Goal: Task Accomplishment & Management: Complete application form

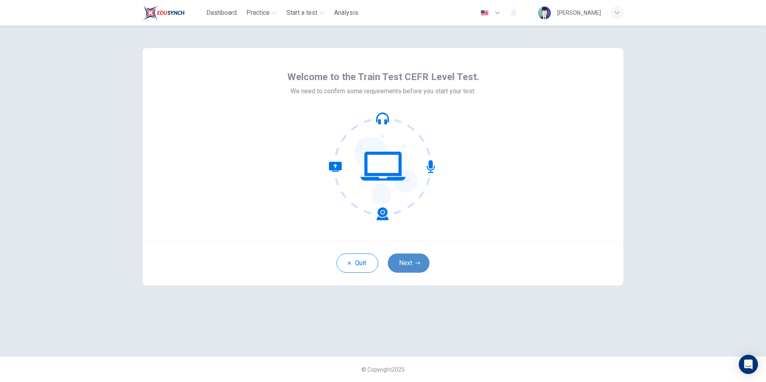
click at [412, 262] on button "Next" at bounding box center [409, 263] width 42 height 19
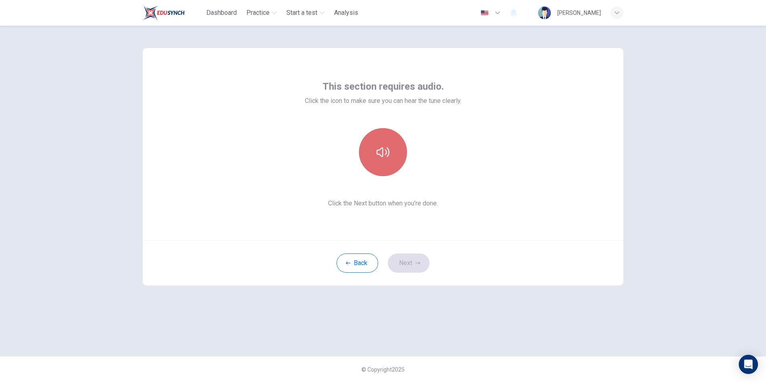
click at [386, 154] on icon "button" at bounding box center [383, 152] width 13 height 10
click at [414, 265] on button "Next" at bounding box center [409, 263] width 42 height 19
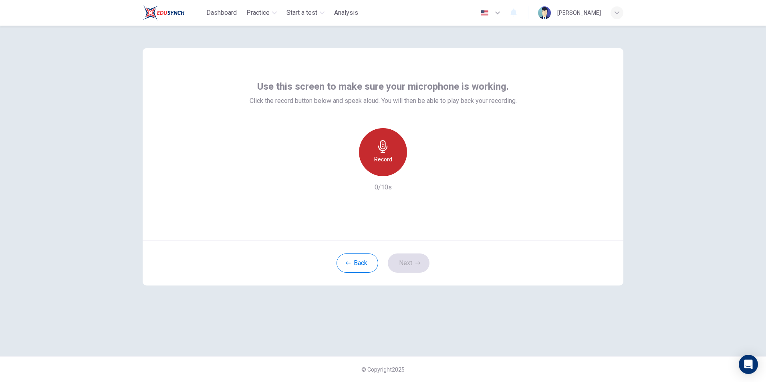
click at [380, 163] on h6 "Record" at bounding box center [383, 160] width 18 height 10
click at [407, 265] on button "Next" at bounding box center [409, 263] width 42 height 19
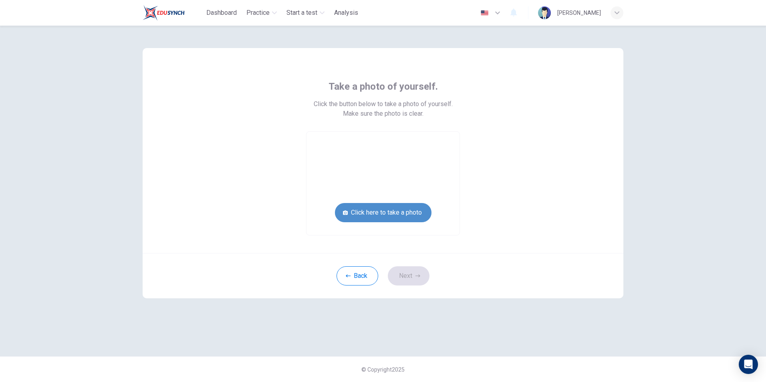
click at [394, 216] on button "Click here to take a photo" at bounding box center [383, 212] width 97 height 19
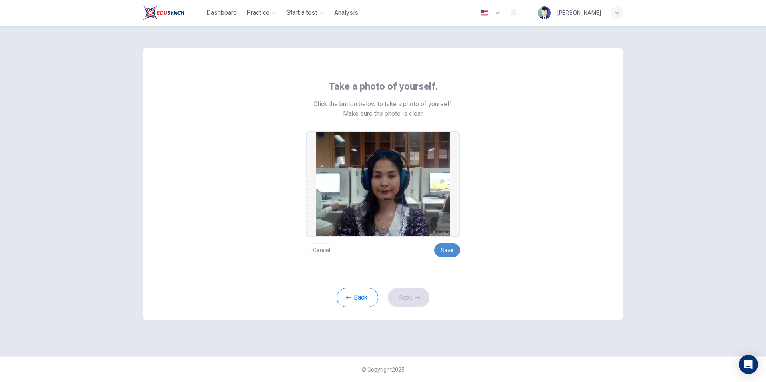
click at [445, 252] on button "Save" at bounding box center [447, 251] width 26 height 14
click at [446, 252] on button "Save" at bounding box center [447, 251] width 26 height 14
click at [415, 298] on icon "button" at bounding box center [417, 297] width 5 height 3
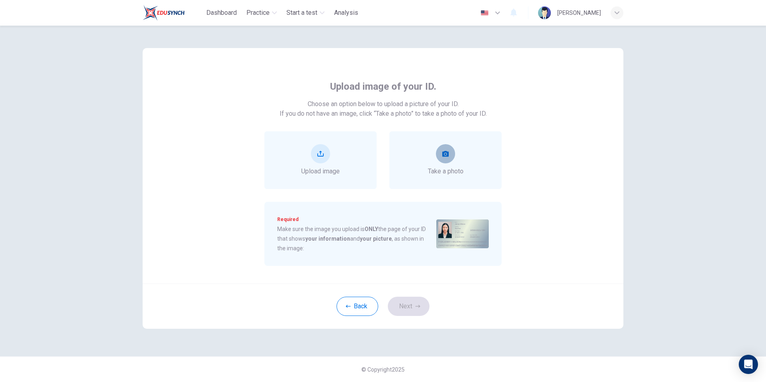
click at [445, 156] on icon "take photo" at bounding box center [445, 154] width 6 height 6
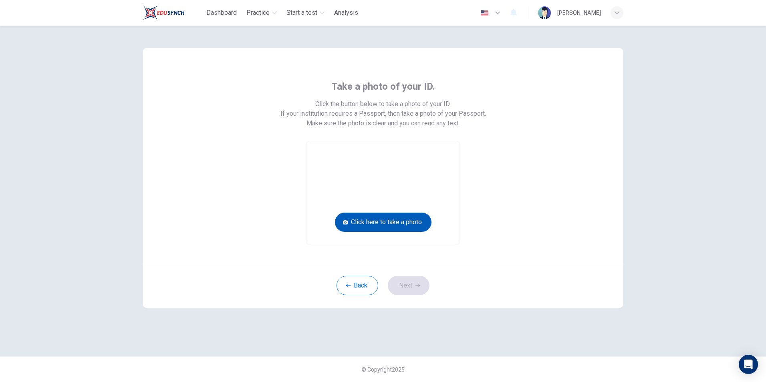
click at [397, 222] on button "Click here to take a photo" at bounding box center [383, 222] width 97 height 19
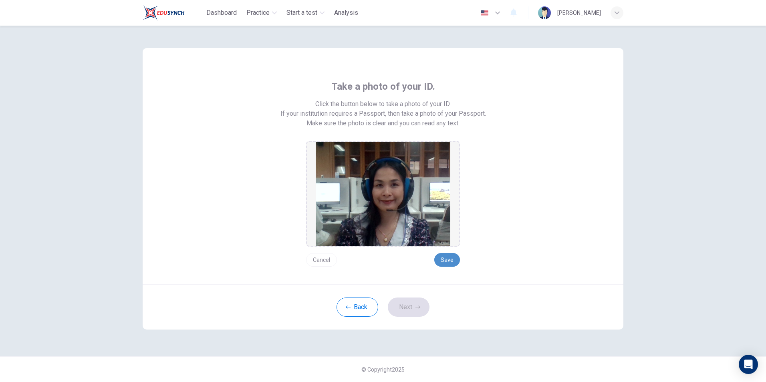
click at [448, 259] on button "Save" at bounding box center [447, 260] width 26 height 14
click at [401, 308] on button "Next" at bounding box center [409, 307] width 42 height 19
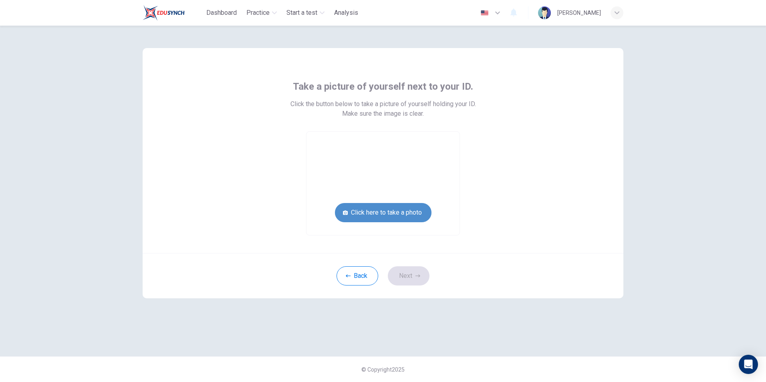
click at [405, 212] on button "Click here to take a photo" at bounding box center [383, 212] width 97 height 19
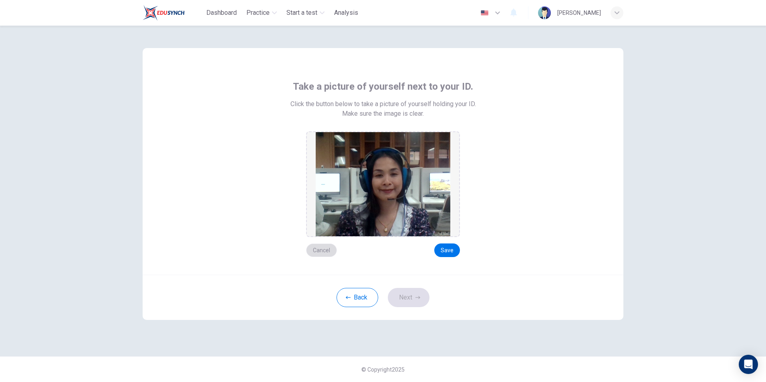
click at [321, 250] on button "Cancel" at bounding box center [321, 251] width 31 height 14
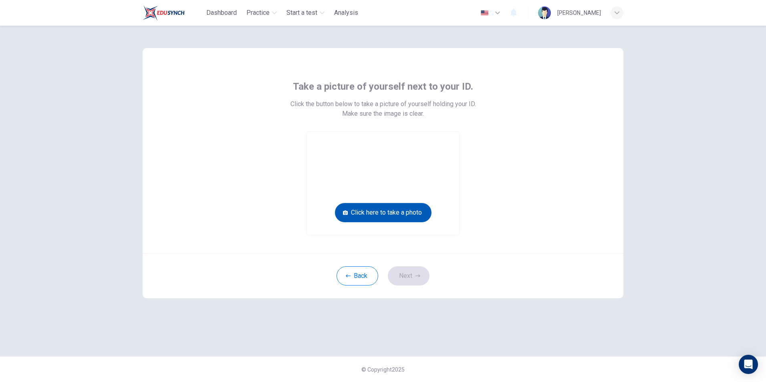
click at [386, 213] on button "Click here to take a photo" at bounding box center [383, 212] width 97 height 19
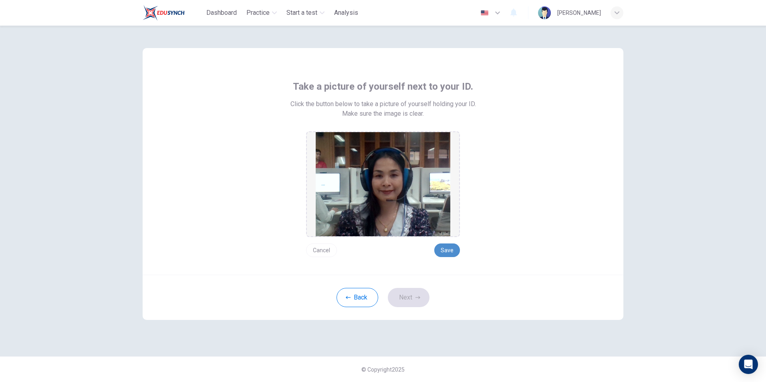
click at [446, 248] on button "Save" at bounding box center [447, 251] width 26 height 14
click at [409, 298] on button "Next" at bounding box center [409, 297] width 42 height 19
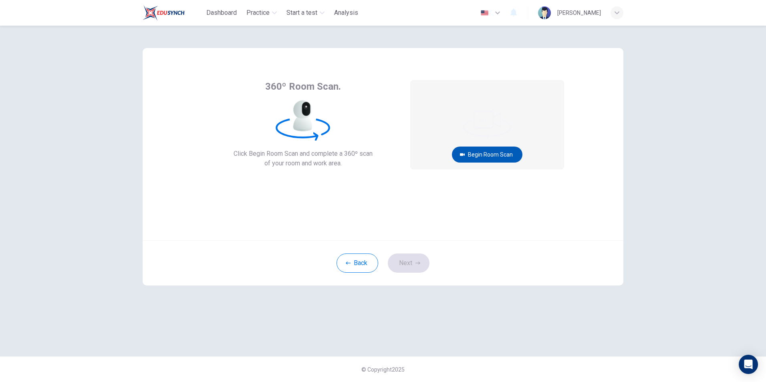
click at [487, 158] on button "Begin Room Scan" at bounding box center [487, 155] width 71 height 16
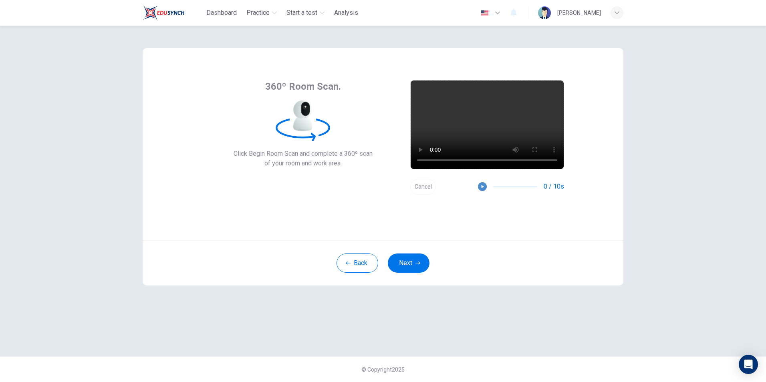
click at [483, 187] on icon "button" at bounding box center [483, 186] width 2 height 3
click at [414, 267] on button "Next" at bounding box center [409, 263] width 42 height 19
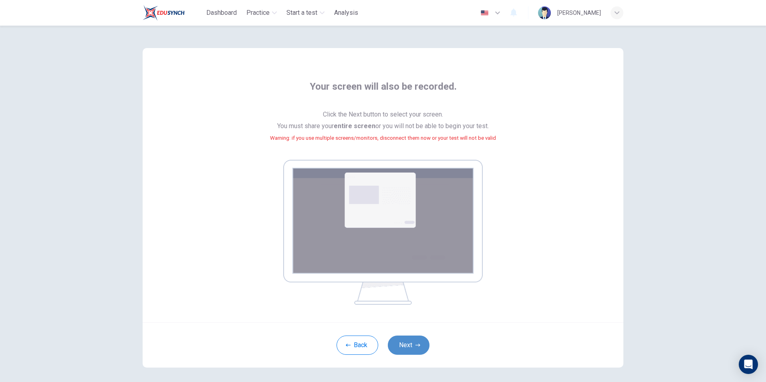
click at [411, 348] on button "Next" at bounding box center [409, 345] width 42 height 19
click at [410, 346] on button "Next" at bounding box center [409, 345] width 42 height 19
click at [416, 357] on div "Back Next" at bounding box center [383, 345] width 481 height 45
click at [414, 349] on button "Next" at bounding box center [409, 345] width 42 height 19
click at [383, 227] on img at bounding box center [383, 232] width 200 height 145
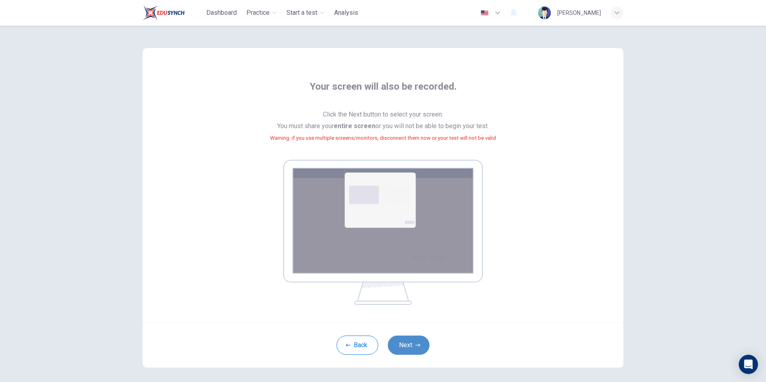
click at [407, 345] on button "Next" at bounding box center [409, 345] width 42 height 19
click at [346, 345] on icon "button" at bounding box center [348, 345] width 5 height 3
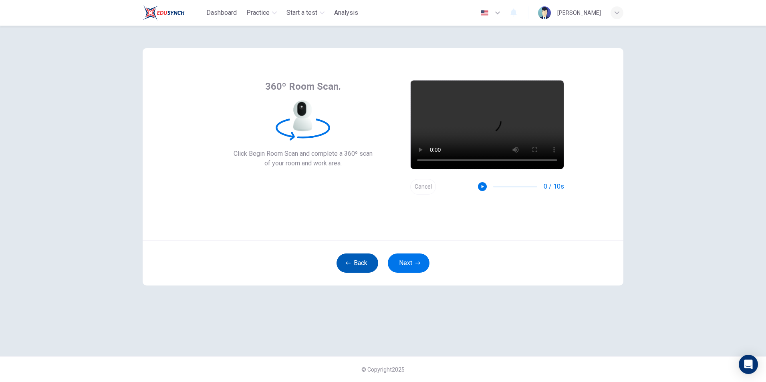
click at [363, 262] on button "Back" at bounding box center [358, 263] width 42 height 19
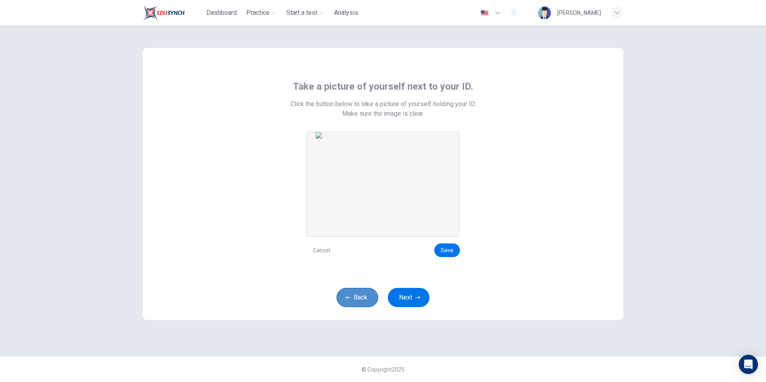
click at [355, 296] on button "Back" at bounding box center [358, 297] width 42 height 19
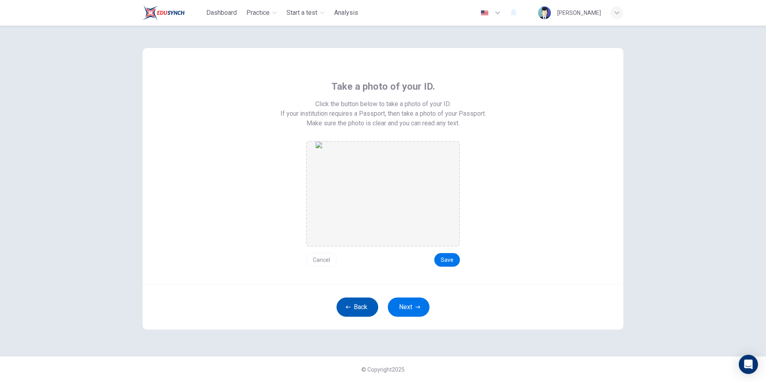
click at [354, 304] on button "Back" at bounding box center [358, 307] width 42 height 19
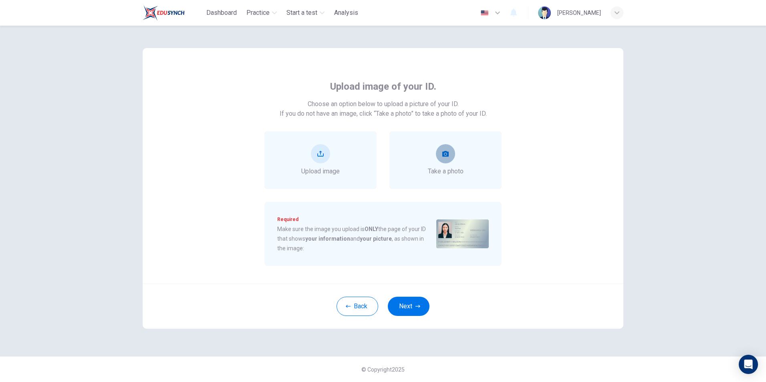
click at [441, 157] on button "take photo" at bounding box center [445, 153] width 19 height 19
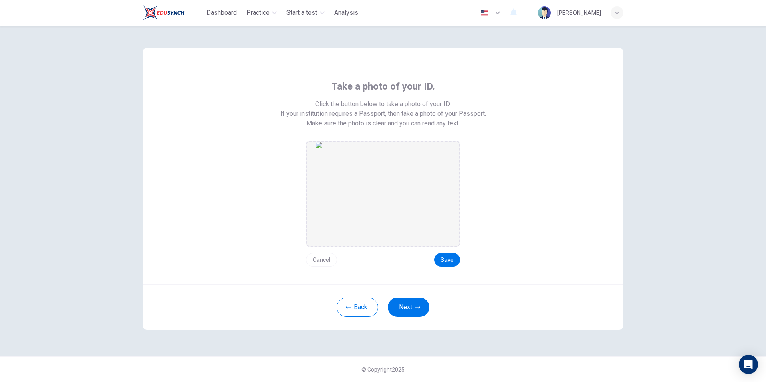
click at [327, 261] on button "Cancel" at bounding box center [321, 260] width 31 height 14
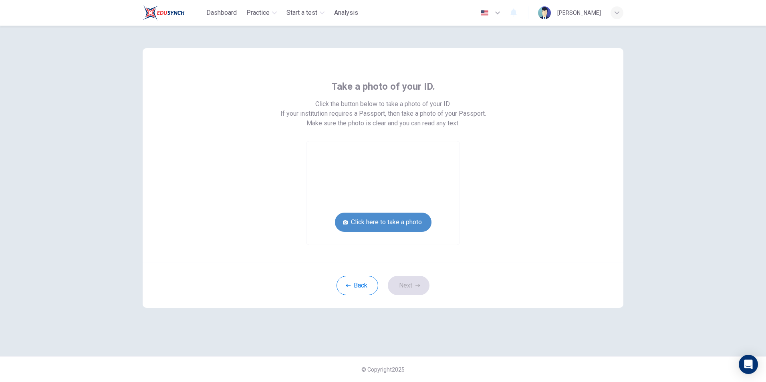
click at [389, 224] on button "Click here to take a photo" at bounding box center [383, 222] width 97 height 19
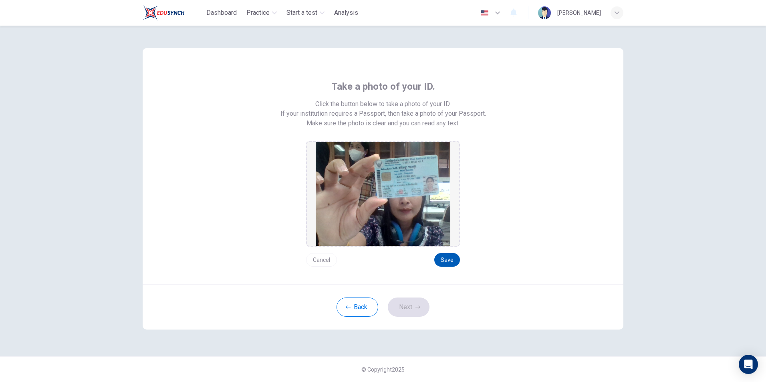
click at [449, 256] on button "Save" at bounding box center [447, 260] width 26 height 14
click at [411, 307] on button "Next" at bounding box center [409, 307] width 42 height 19
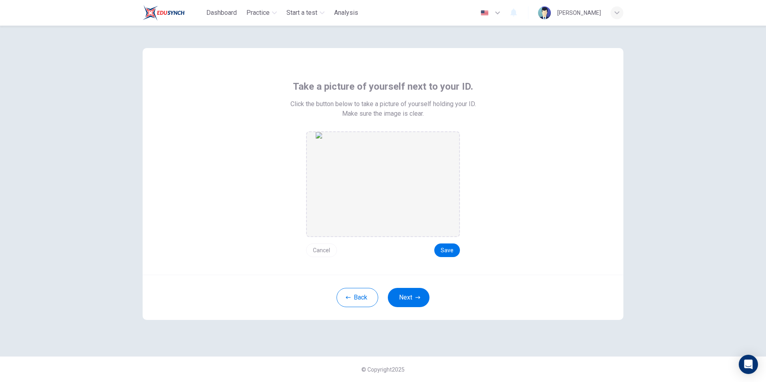
click at [321, 246] on button "Cancel" at bounding box center [321, 251] width 31 height 14
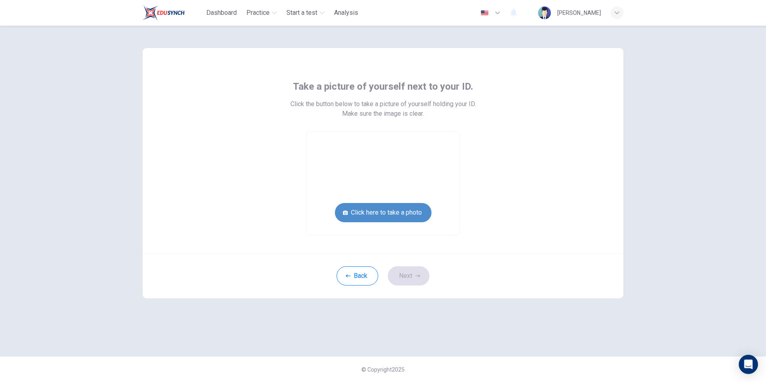
click at [395, 209] on button "Click here to take a photo" at bounding box center [383, 212] width 97 height 19
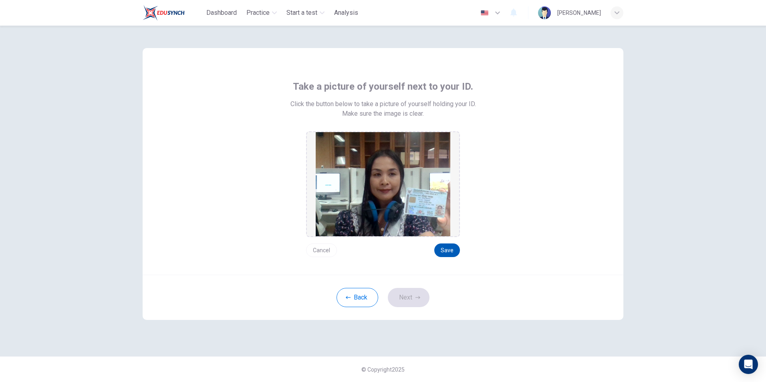
click at [451, 248] on button "Save" at bounding box center [447, 251] width 26 height 14
click at [411, 300] on button "Next" at bounding box center [409, 297] width 42 height 19
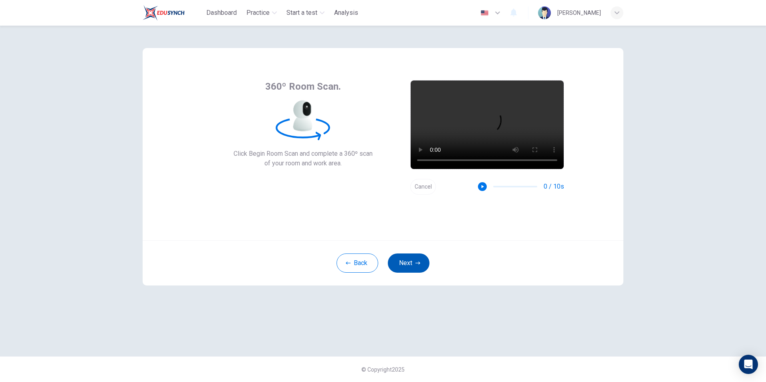
click at [419, 262] on icon "button" at bounding box center [417, 263] width 5 height 5
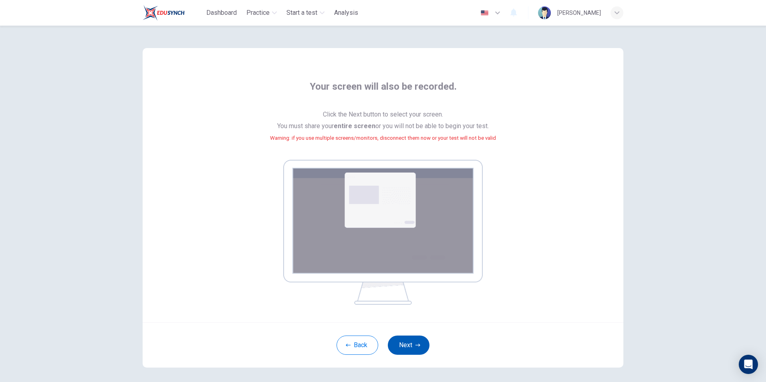
click at [399, 340] on button "Next" at bounding box center [409, 345] width 42 height 19
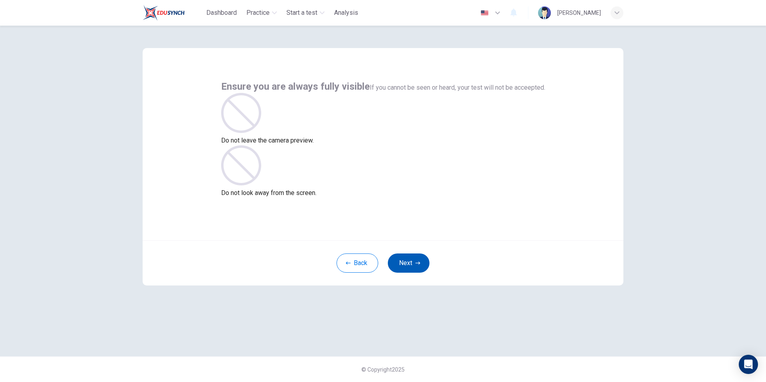
click at [394, 266] on button "Next" at bounding box center [409, 263] width 42 height 19
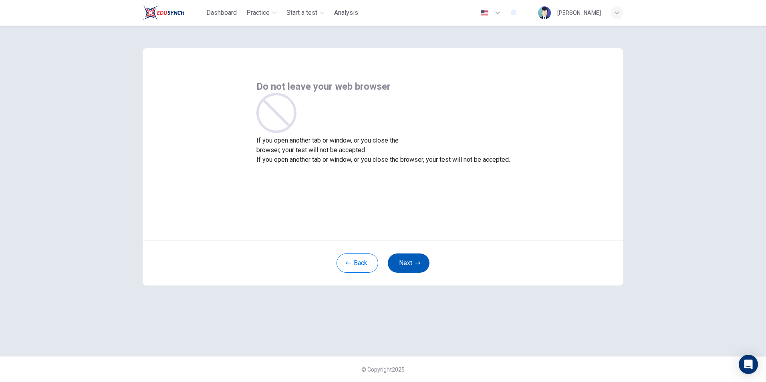
click at [397, 267] on button "Next" at bounding box center [409, 263] width 42 height 19
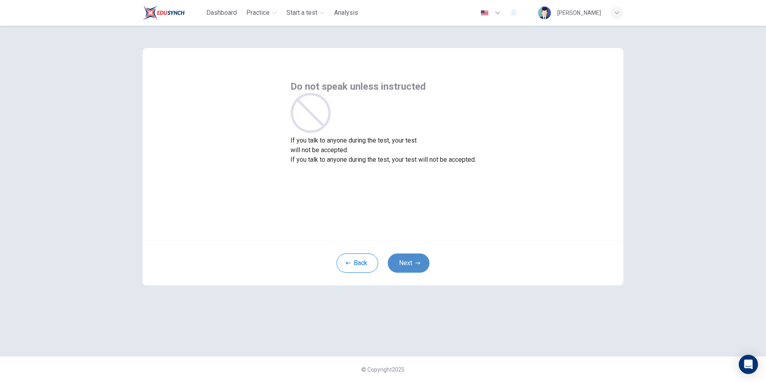
click at [397, 267] on button "Next" at bounding box center [409, 263] width 42 height 19
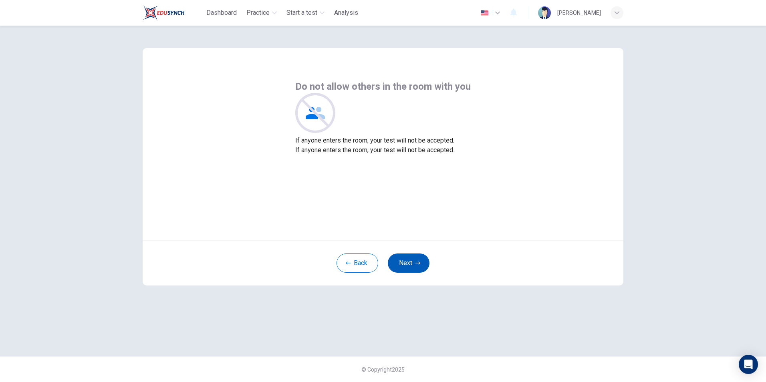
click at [398, 266] on button "Next" at bounding box center [409, 263] width 42 height 19
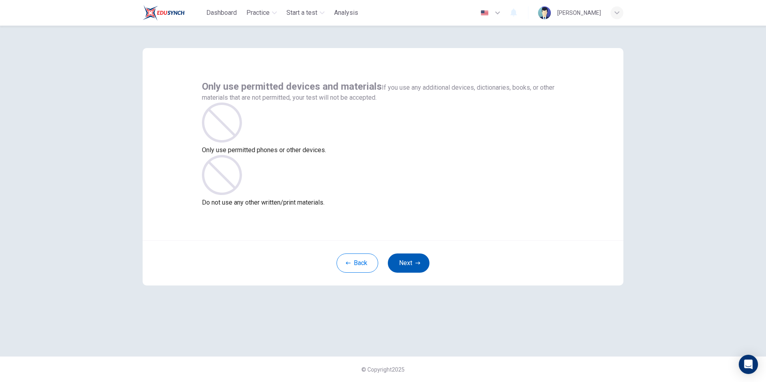
click at [398, 266] on button "Next" at bounding box center [409, 263] width 42 height 19
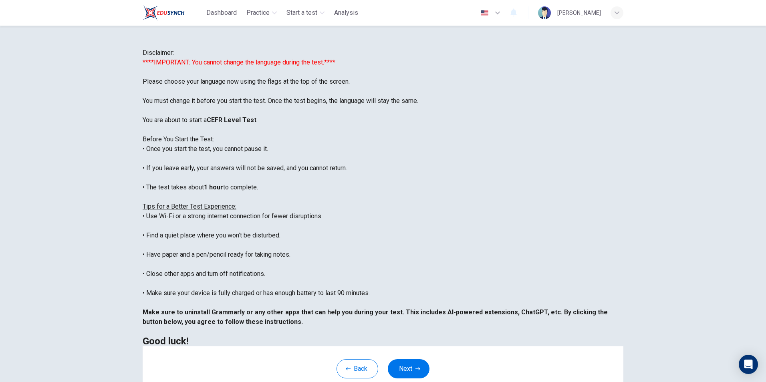
scroll to position [77, 0]
click at [417, 370] on button "Next" at bounding box center [409, 368] width 42 height 19
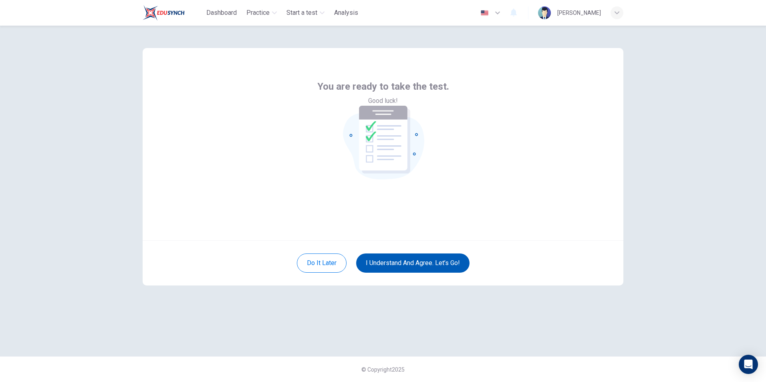
click at [418, 268] on button "I understand and agree. Let’s go!" at bounding box center [412, 263] width 113 height 19
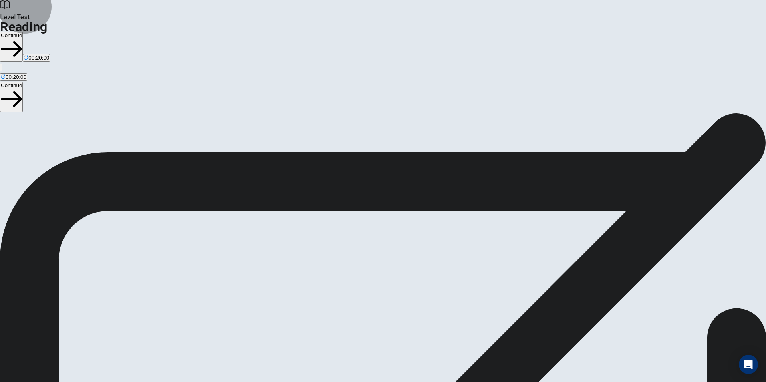
click at [23, 32] on button "Continue" at bounding box center [11, 47] width 23 height 30
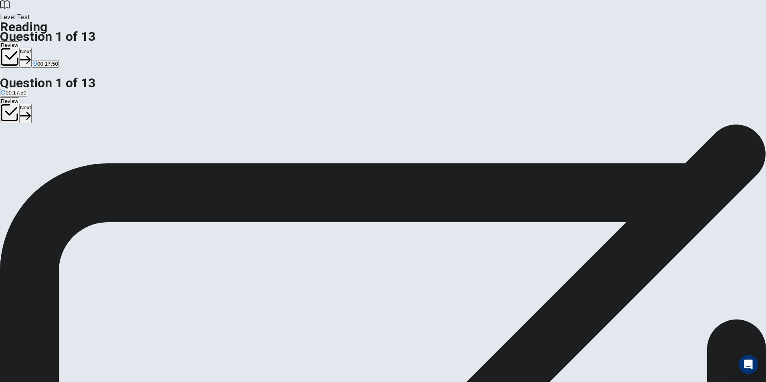
click at [36, 160] on span "Important" at bounding box center [25, 163] width 22 height 6
click at [32, 48] on button "Next" at bounding box center [25, 58] width 12 height 20
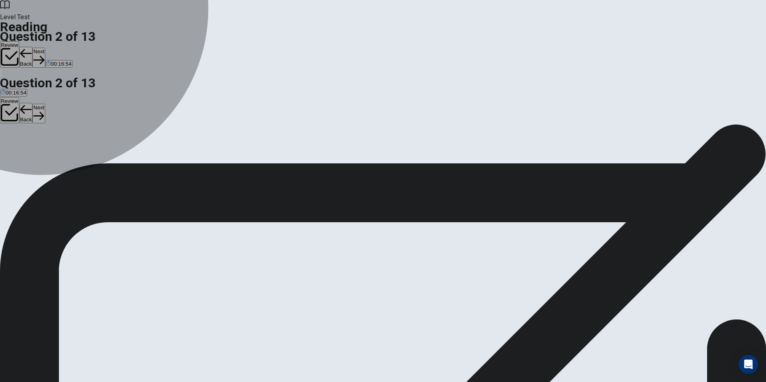
click at [47, 160] on span "Adventure" at bounding box center [34, 163] width 24 height 6
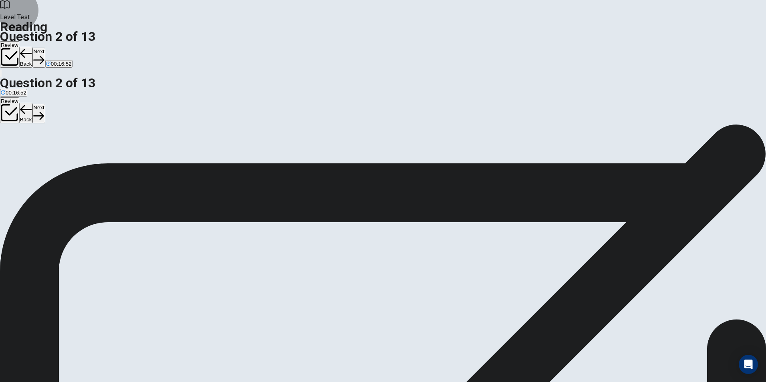
click at [45, 48] on button "Next" at bounding box center [38, 58] width 12 height 20
click at [103, 160] on span "The transition from black and white to color" at bounding box center [52, 163] width 102 height 6
click at [45, 48] on button "Next" at bounding box center [38, 58] width 12 height 20
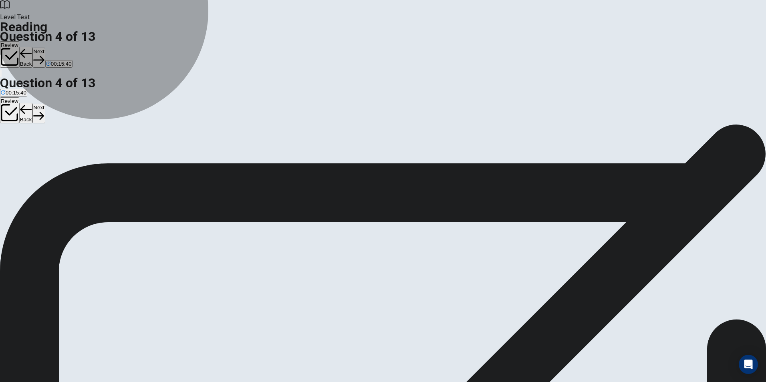
click at [153, 160] on span "To introduce previous methods of how sound was added to films" at bounding box center [77, 163] width 152 height 6
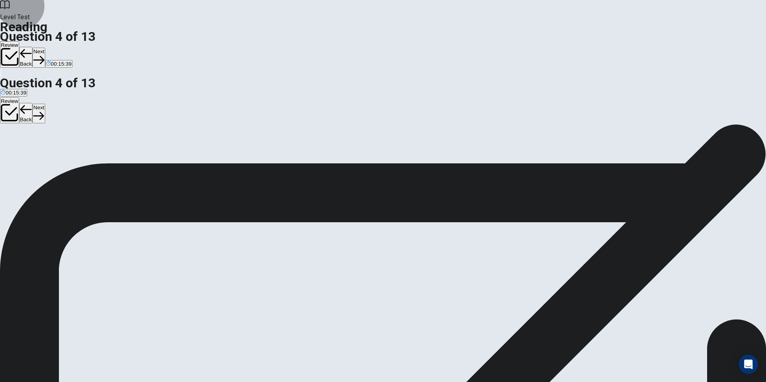
click at [45, 48] on button "Next" at bounding box center [38, 58] width 12 height 20
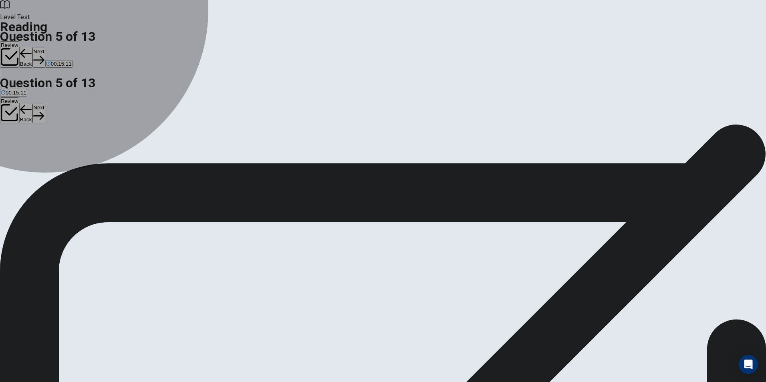
click at [91, 166] on span "Understanding" at bounding box center [73, 163] width 35 height 6
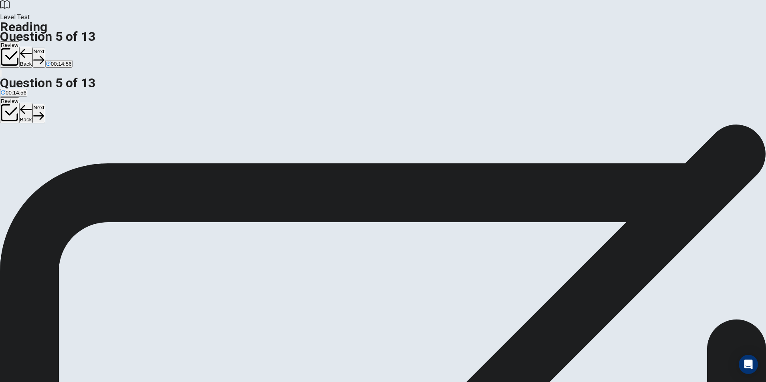
click at [45, 48] on button "Next" at bounding box center [38, 58] width 12 height 20
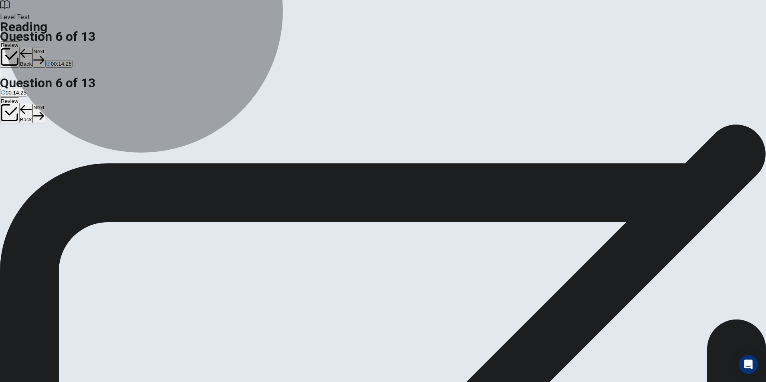
click at [222, 160] on span "It was the first film to have a recorded sound component" at bounding box center [155, 163] width 133 height 6
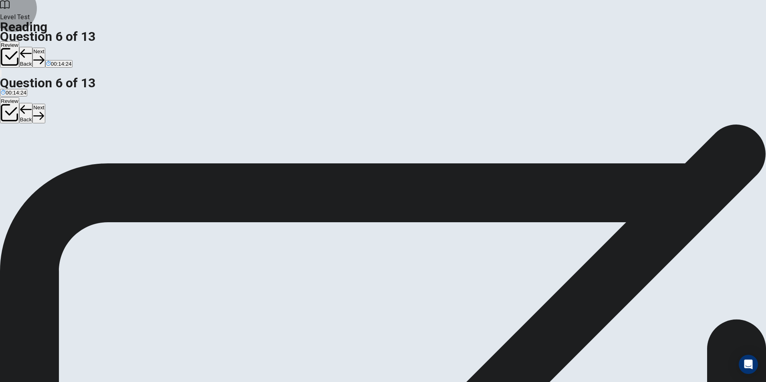
click at [45, 48] on button "Next" at bounding box center [38, 58] width 12 height 20
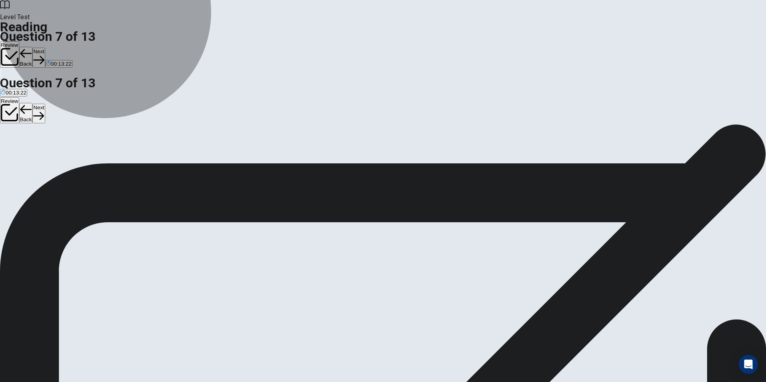
click at [264, 160] on span "To show the challenges that previous experimentalists had with adding sound and…" at bounding box center [379, 163] width 285 height 6
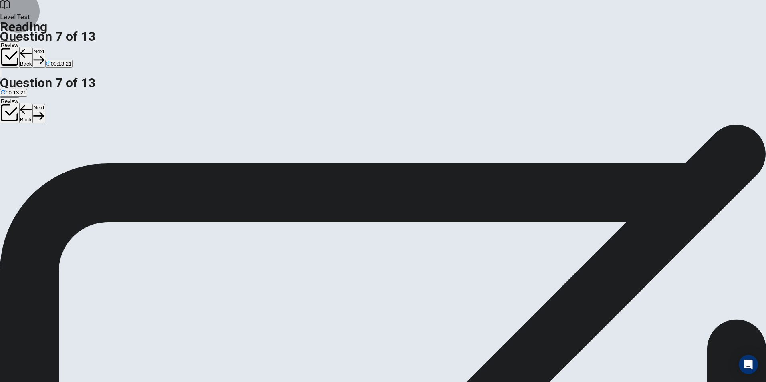
click at [45, 48] on button "Next" at bounding box center [38, 58] width 12 height 20
drag, startPoint x: 529, startPoint y: 145, endPoint x: 532, endPoint y: 158, distance: 12.7
click at [532, 307] on div "4 These inventions included the market of increasingly expanding technology out…" at bounding box center [383, 326] width 766 height 38
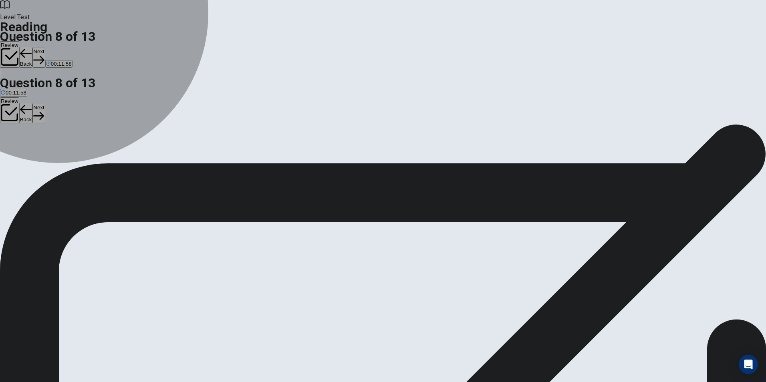
click at [217, 160] on span "The desire of telecommunications companies to make sound technology profitable" at bounding box center [308, 163] width 194 height 6
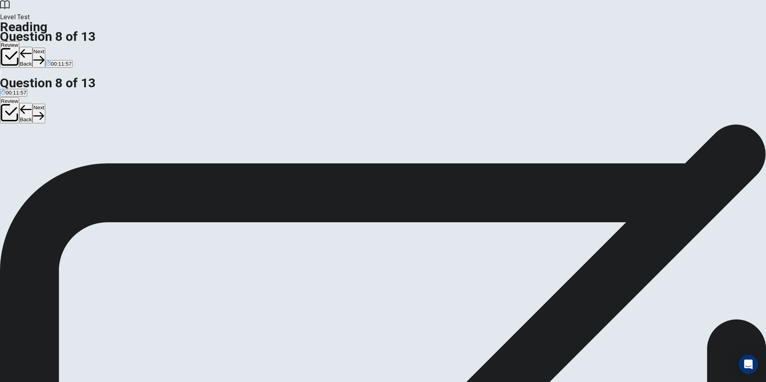
click at [45, 48] on button "Next" at bounding box center [38, 58] width 12 height 20
click at [242, 160] on span "Since the costs of adding sound were low, Europe was able to have sound added i…" at bounding box center [121, 163] width 241 height 6
click at [45, 48] on button "Next" at bounding box center [38, 58] width 12 height 20
click at [259, 160] on span "American theaters were less apt to renovate for sound than European theaters we…" at bounding box center [130, 163] width 258 height 6
click at [45, 48] on button "Next" at bounding box center [38, 58] width 12 height 20
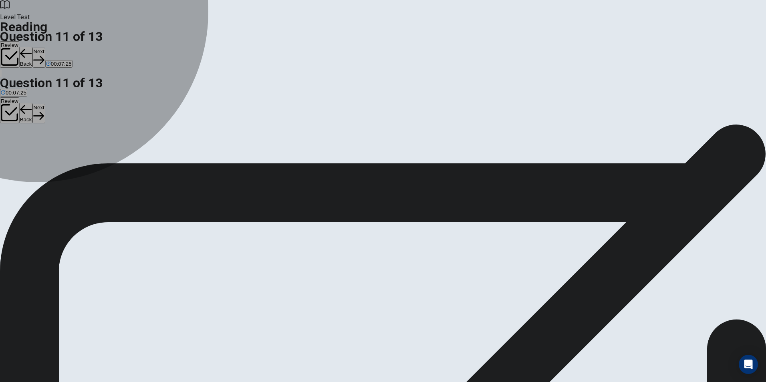
click at [97, 164] on span "Uninstall" at bounding box center [87, 163] width 20 height 6
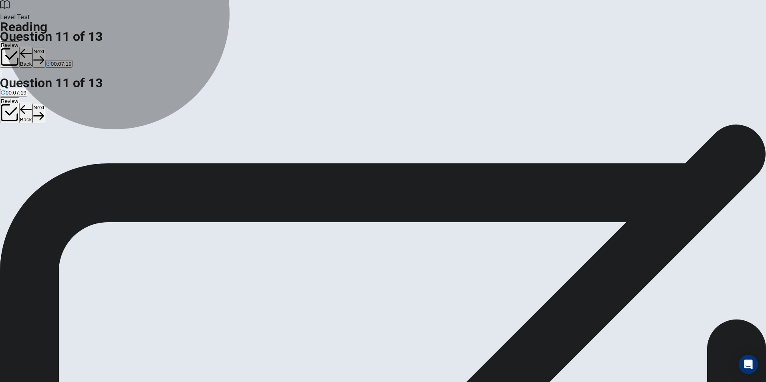
click at [98, 167] on button "C Uninstall" at bounding box center [87, 160] width 22 height 14
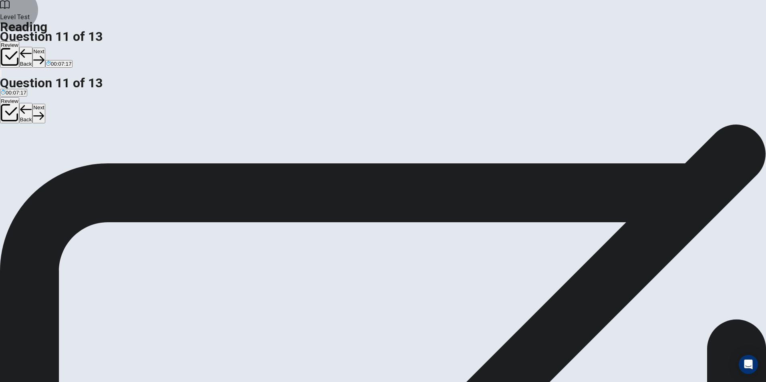
click at [45, 48] on button "Next" at bounding box center [38, 58] width 12 height 20
click at [33, 47] on button "Back" at bounding box center [26, 57] width 14 height 21
click at [45, 48] on button "Next" at bounding box center [38, 58] width 12 height 20
click at [230, 309] on input at bounding box center [201, 312] width 55 height 7
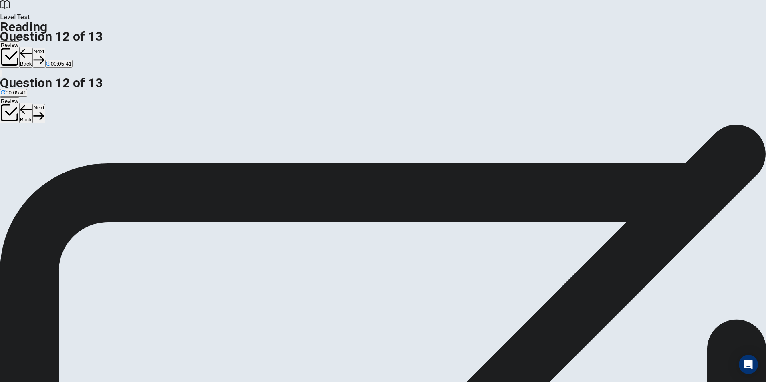
drag, startPoint x: 543, startPoint y: 202, endPoint x: 218, endPoint y: 81, distance: 347.2
click at [216, 134] on div "Question 12 Look at the four that indicate where the following sentence could b…" at bounding box center [383, 264] width 766 height 260
click at [208, 153] on div at bounding box center [146, 153] width 293 height 0
click at [230, 309] on input at bounding box center [201, 312] width 55 height 7
click at [45, 48] on button "Next" at bounding box center [38, 58] width 12 height 20
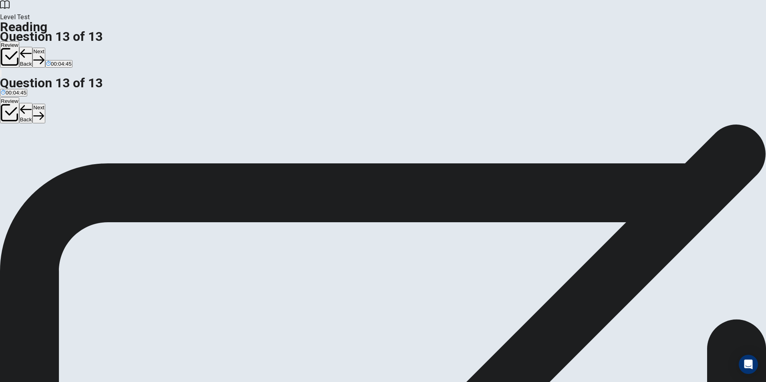
scroll to position [40, 0]
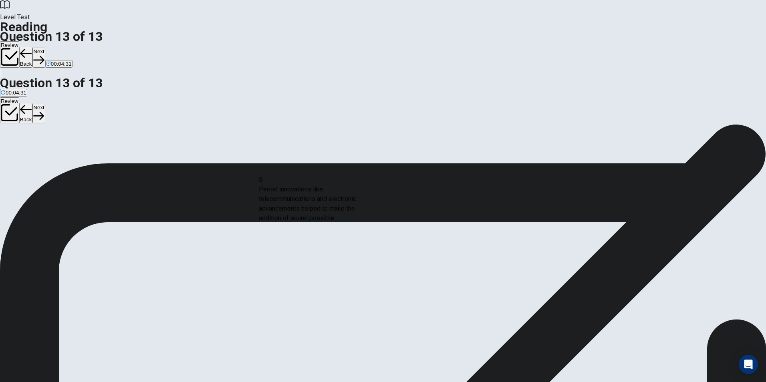
scroll to position [40, 0]
drag, startPoint x: 208, startPoint y: 221, endPoint x: 349, endPoint y: 207, distance: 141.3
drag, startPoint x: 227, startPoint y: 266, endPoint x: 391, endPoint y: 252, distance: 164.5
drag, startPoint x: 198, startPoint y: 203, endPoint x: 352, endPoint y: 280, distance: 172.2
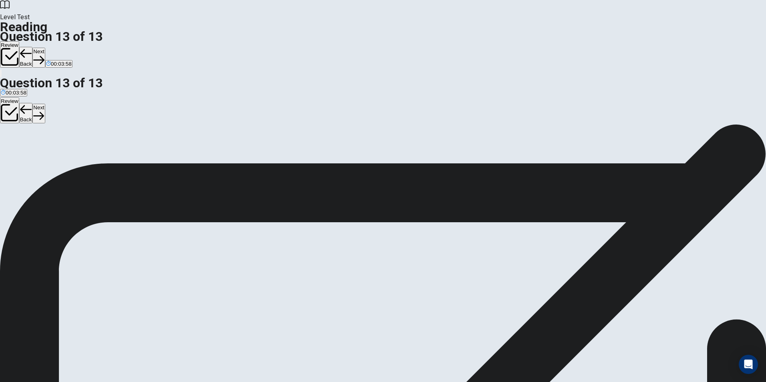
scroll to position [34, 0]
drag, startPoint x: 206, startPoint y: 279, endPoint x: 203, endPoint y: 275, distance: 4.6
drag, startPoint x: 356, startPoint y: 203, endPoint x: 217, endPoint y: 210, distance: 139.6
drag, startPoint x: 215, startPoint y: 287, endPoint x: 356, endPoint y: 285, distance: 141.4
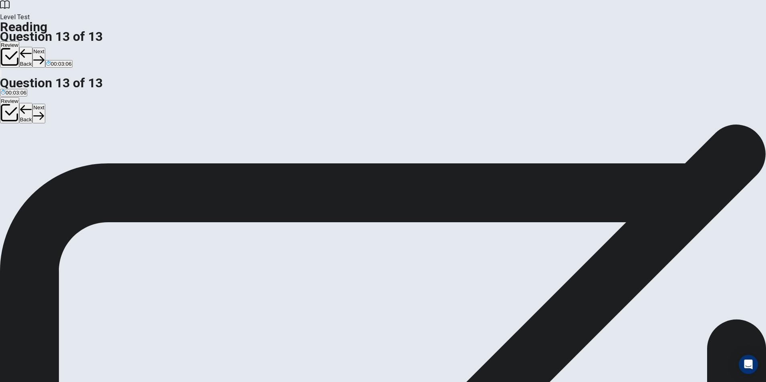
scroll to position [24, 0]
click at [45, 48] on button "Next" at bounding box center [38, 58] width 12 height 20
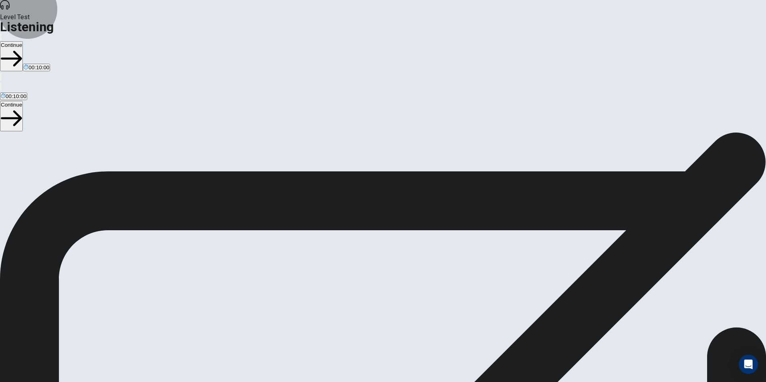
click at [23, 41] on button "Continue" at bounding box center [11, 56] width 23 height 30
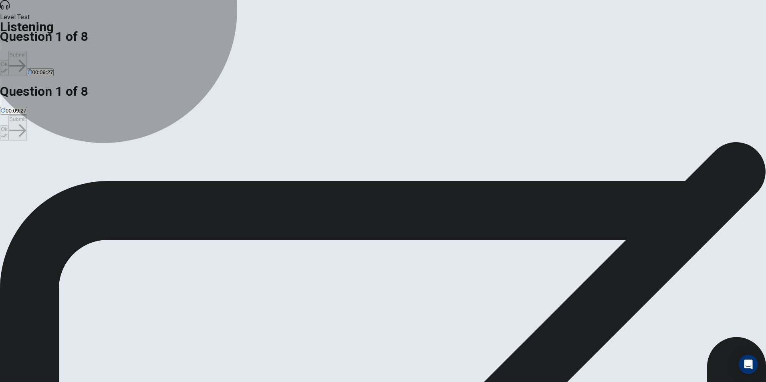
click at [141, 168] on span "What to do with the used furniture" at bounding box center [101, 171] width 80 height 6
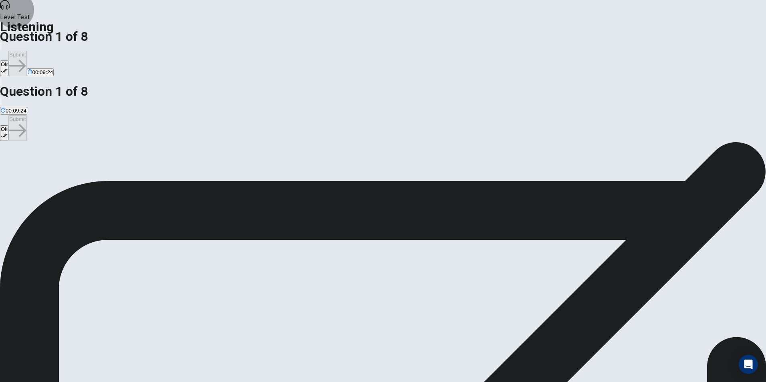
click at [8, 60] on button "Ok" at bounding box center [4, 68] width 8 height 16
click at [26, 51] on button "Submit" at bounding box center [17, 63] width 18 height 25
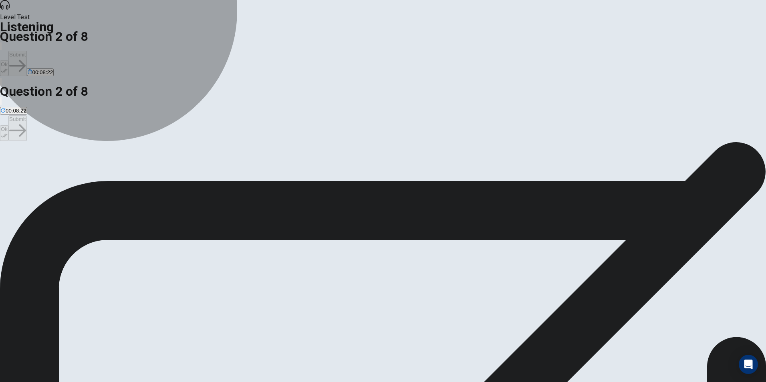
click at [101, 168] on span "The student must fill out a lot of paperwork" at bounding box center [51, 171] width 101 height 6
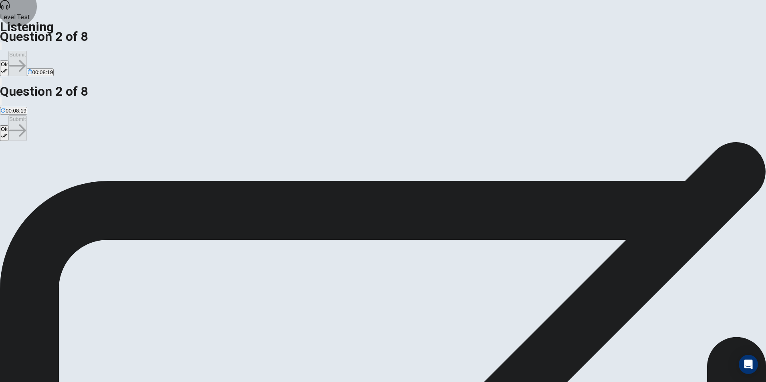
click at [8, 67] on icon "button" at bounding box center [4, 70] width 7 height 7
click at [26, 51] on button "Submit" at bounding box center [17, 63] width 18 height 25
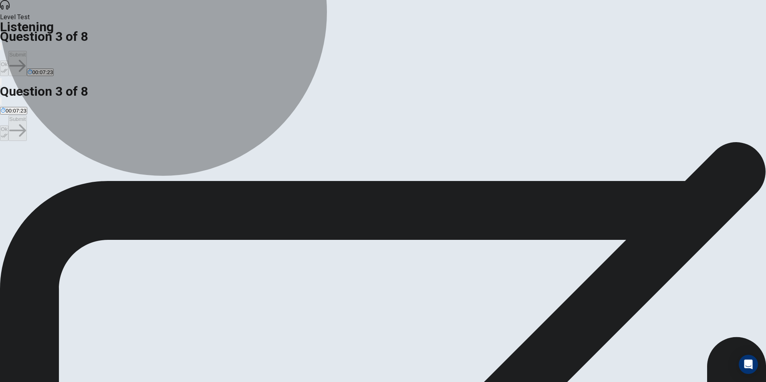
click at [161, 168] on span "The staff member suggests that the student call everyone he knows" at bounding box center [81, 171] width 160 height 6
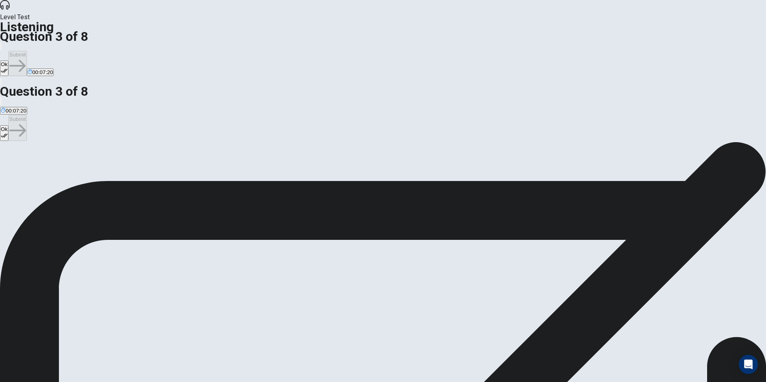
click at [8, 60] on button "Ok" at bounding box center [4, 68] width 8 height 16
click at [26, 51] on button "Submit" at bounding box center [17, 63] width 18 height 25
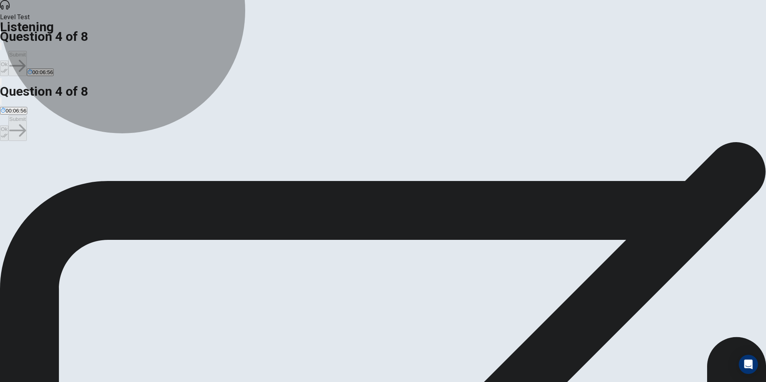
click at [92, 168] on span "So the student can inform the charities" at bounding box center [46, 171] width 91 height 6
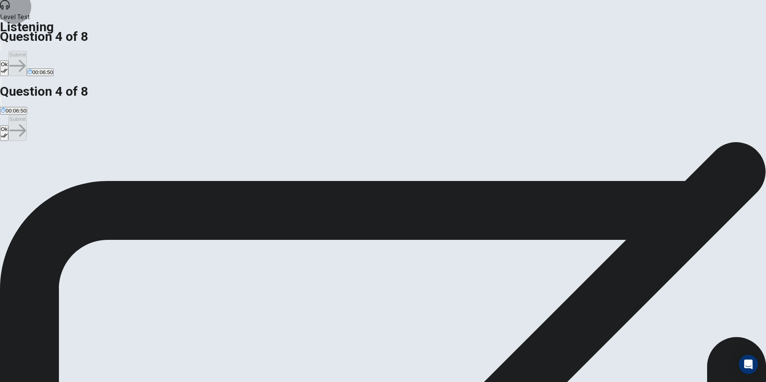
click at [8, 60] on button "Ok" at bounding box center [4, 68] width 8 height 16
click at [26, 51] on button "Submit" at bounding box center [17, 63] width 18 height 25
click at [8, 60] on button "Ok" at bounding box center [4, 68] width 8 height 16
click at [26, 51] on button "Submit" at bounding box center [17, 63] width 18 height 25
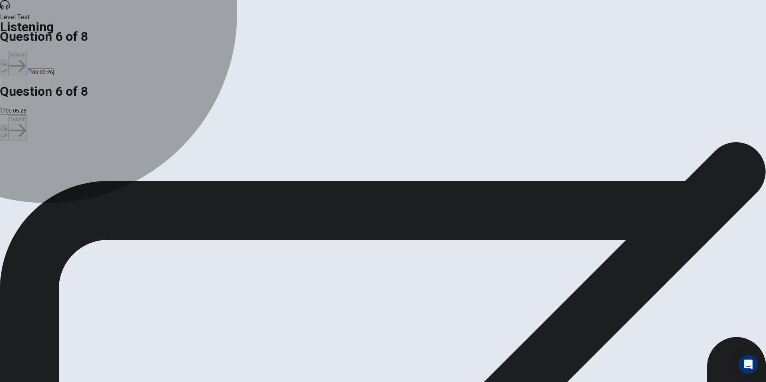
click at [28, 168] on span "Indifferently" at bounding box center [15, 171] width 28 height 6
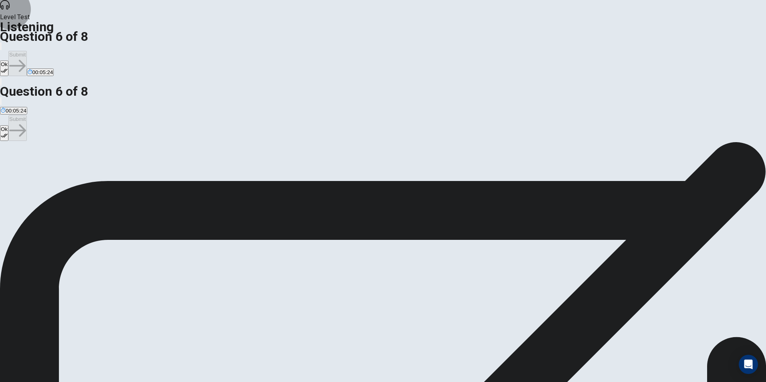
click at [8, 60] on button "Ok" at bounding box center [4, 68] width 8 height 16
click at [26, 51] on button "Submit" at bounding box center [17, 63] width 18 height 25
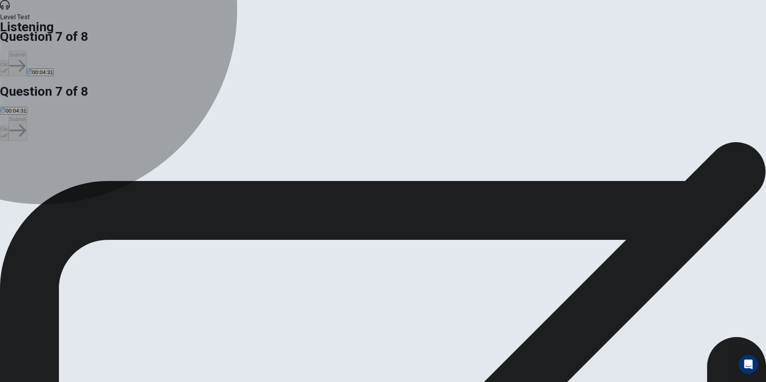
click at [80, 168] on span "Sell it online" at bounding box center [65, 171] width 29 height 6
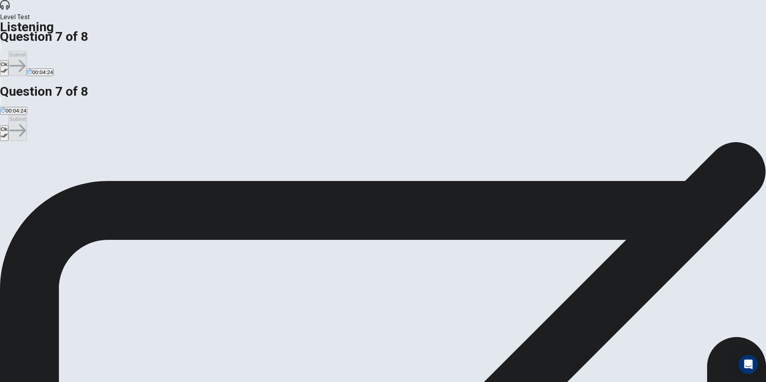
click at [182, 174] on span "Give it to the school" at bounding box center [158, 171] width 47 height 6
click at [8, 60] on button "Ok" at bounding box center [4, 68] width 8 height 16
click at [26, 51] on button "Submit" at bounding box center [17, 63] width 18 height 25
click at [288, 174] on span "He wants to go to the charity" at bounding box center [254, 171] width 68 height 6
click at [8, 60] on button "Ok" at bounding box center [4, 68] width 8 height 16
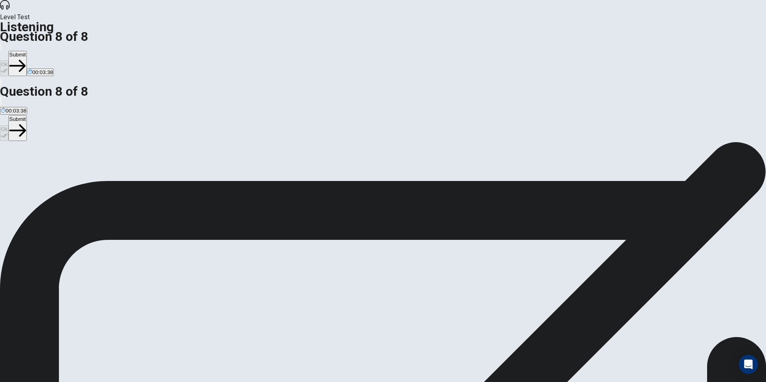
click at [26, 51] on button "Submit" at bounding box center [17, 63] width 18 height 25
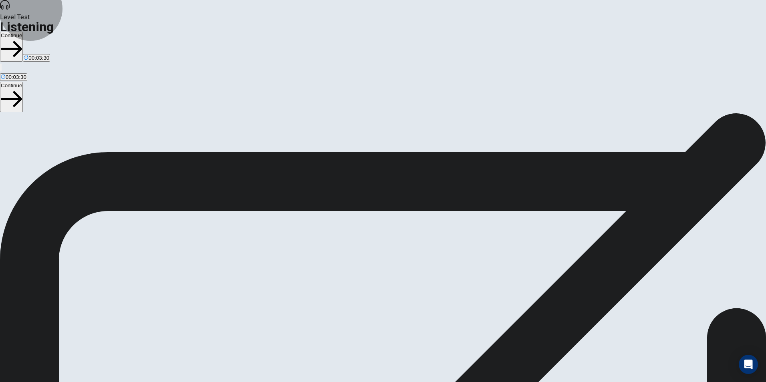
click at [23, 32] on button "Continue" at bounding box center [11, 47] width 23 height 30
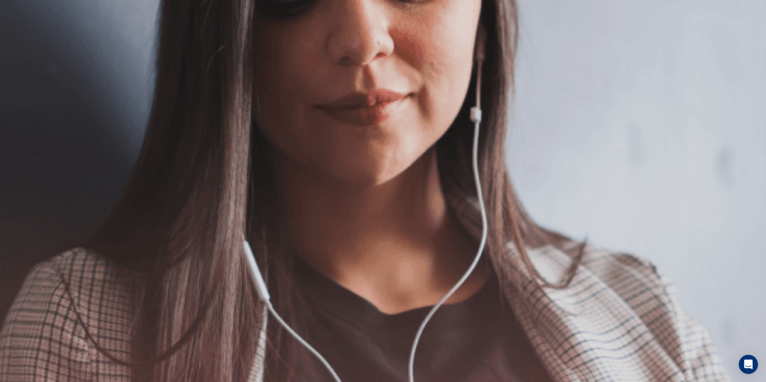
click at [23, 41] on button "Continue" at bounding box center [11, 56] width 23 height 30
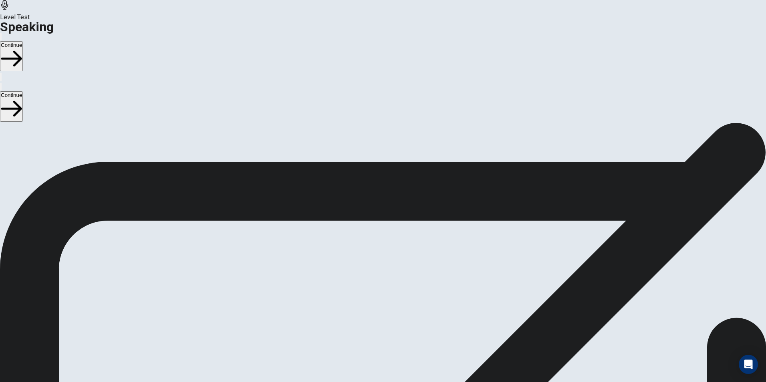
click at [388, 255] on icon at bounding box center [379, 267] width 17 height 24
click at [374, 283] on button "Play Audio" at bounding box center [374, 287] width 2 height 8
click at [372, 289] on icon "Record Again" at bounding box center [372, 289] width 0 height 0
click at [382, 289] on icon "Play Audio" at bounding box center [378, 294] width 8 height 10
click at [372, 289] on icon "Record Again" at bounding box center [372, 289] width 0 height 0
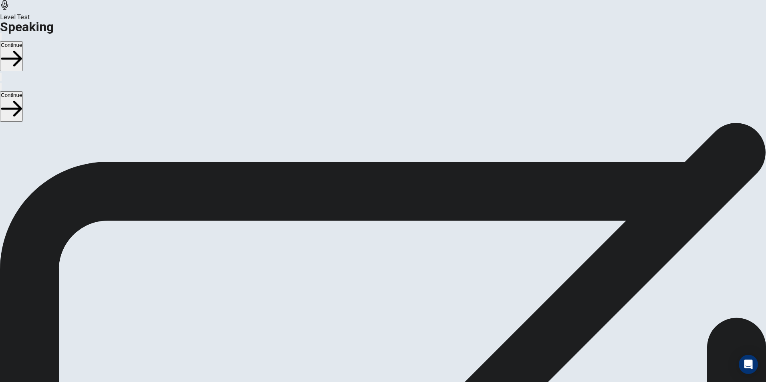
click at [23, 41] on button "Continue" at bounding box center [11, 56] width 23 height 30
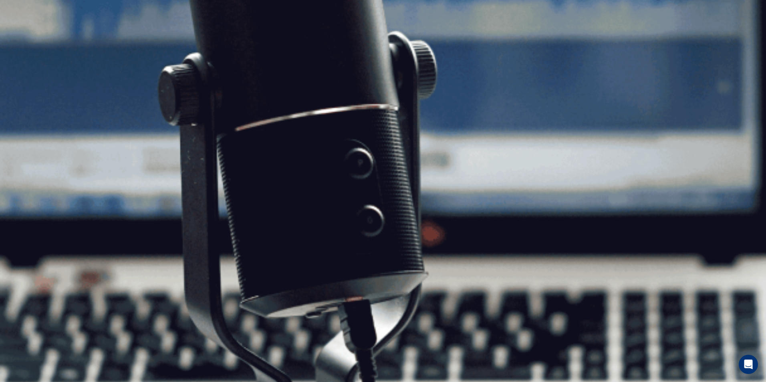
click at [23, 41] on button "Continue" at bounding box center [11, 56] width 23 height 30
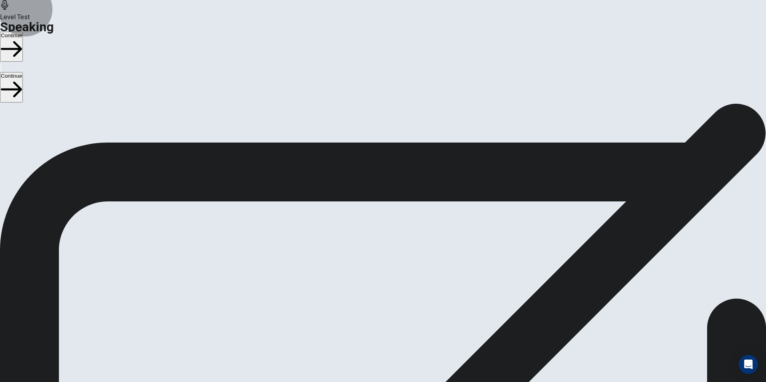
click at [23, 32] on button "Continue" at bounding box center [11, 47] width 23 height 30
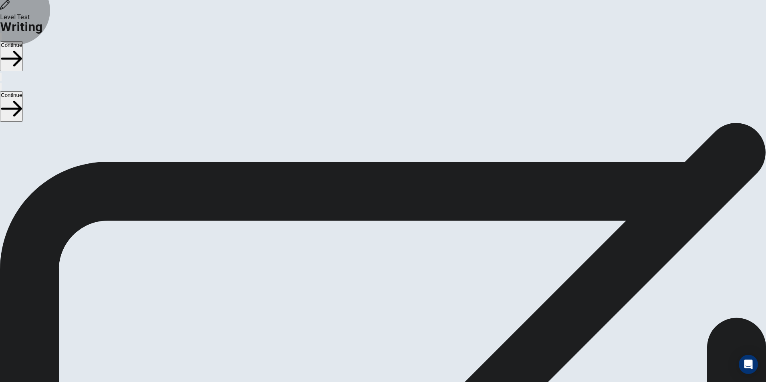
click at [23, 41] on button "Continue" at bounding box center [11, 56] width 23 height 30
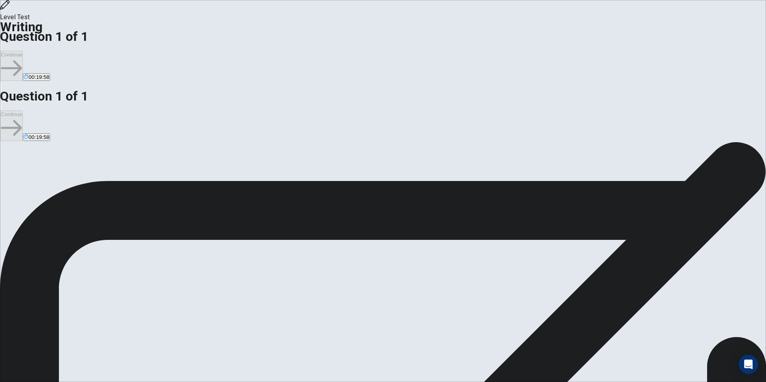
type textarea "*"
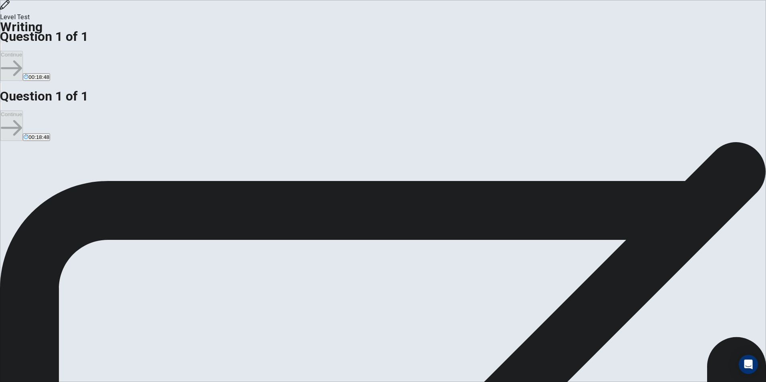
drag, startPoint x: 410, startPoint y: 78, endPoint x: 365, endPoint y: 75, distance: 45.8
click at [365, 142] on div "Directions Write an essay about your opinion on a topic. A good essay is usuall…" at bounding box center [383, 334] width 766 height 385
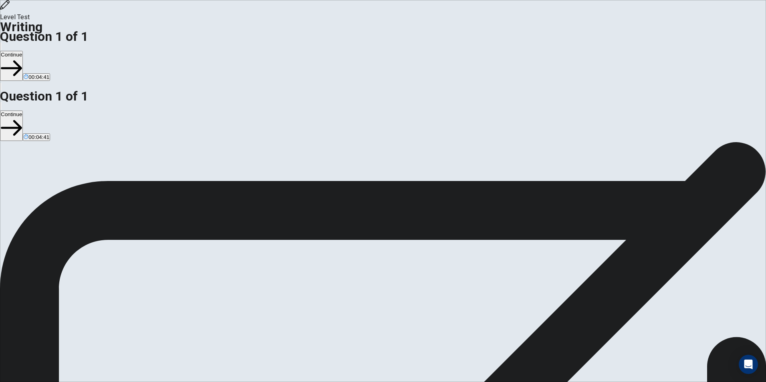
drag, startPoint x: 417, startPoint y: 147, endPoint x: 535, endPoint y: 181, distance: 123.2
type textarea "**********"
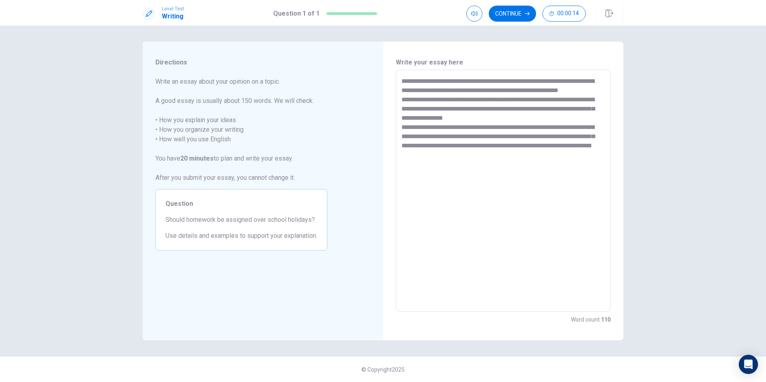
click at [443, 163] on textarea "**********" at bounding box center [503, 191] width 204 height 229
click at [481, 166] on textarea "**********" at bounding box center [503, 191] width 204 height 229
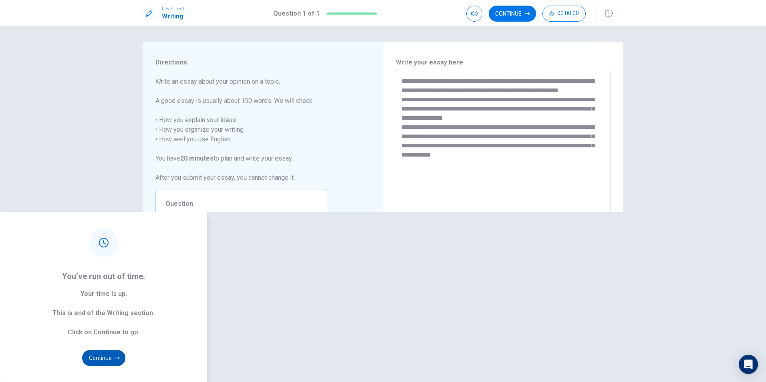
type textarea "**********"
click at [125, 350] on button "Continue" at bounding box center [103, 358] width 43 height 16
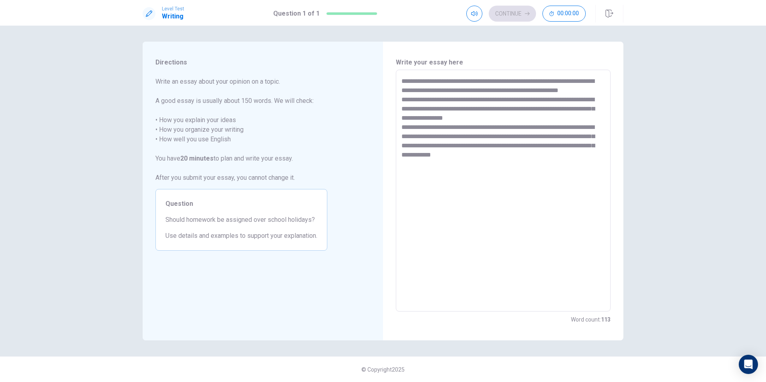
click at [509, 169] on textarea "**********" at bounding box center [503, 191] width 204 height 229
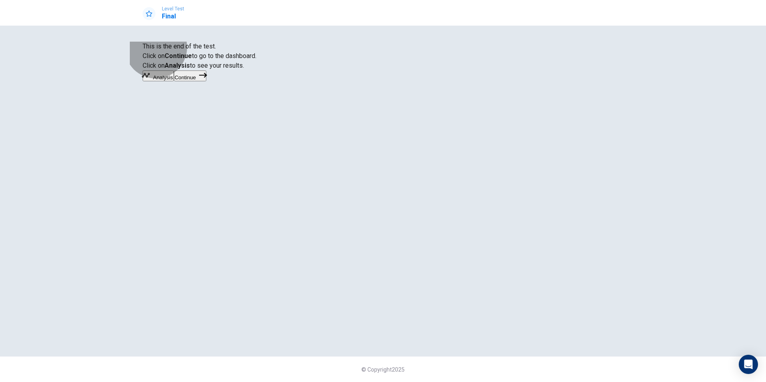
click at [206, 81] on button "Continue" at bounding box center [190, 76] width 32 height 11
